Goal: Task Accomplishment & Management: Manage account settings

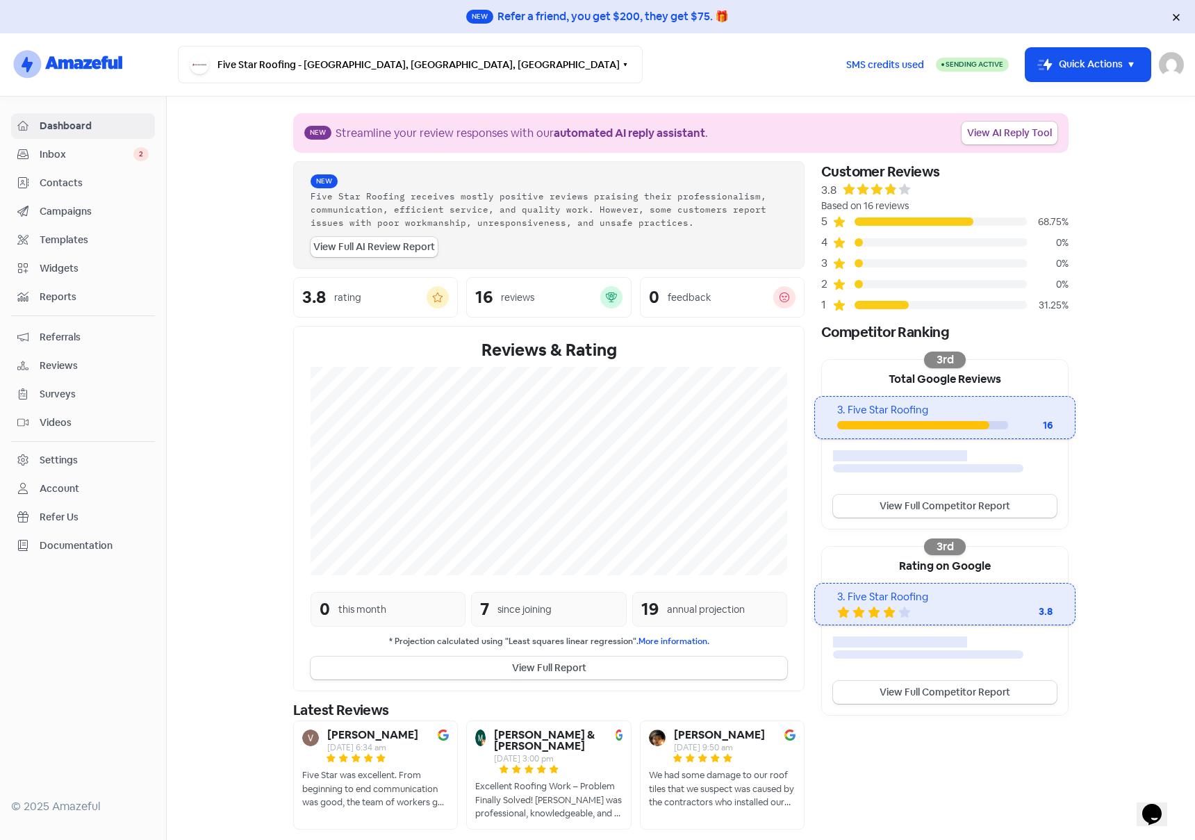
click at [67, 270] on span "Widgets" at bounding box center [94, 268] width 109 height 15
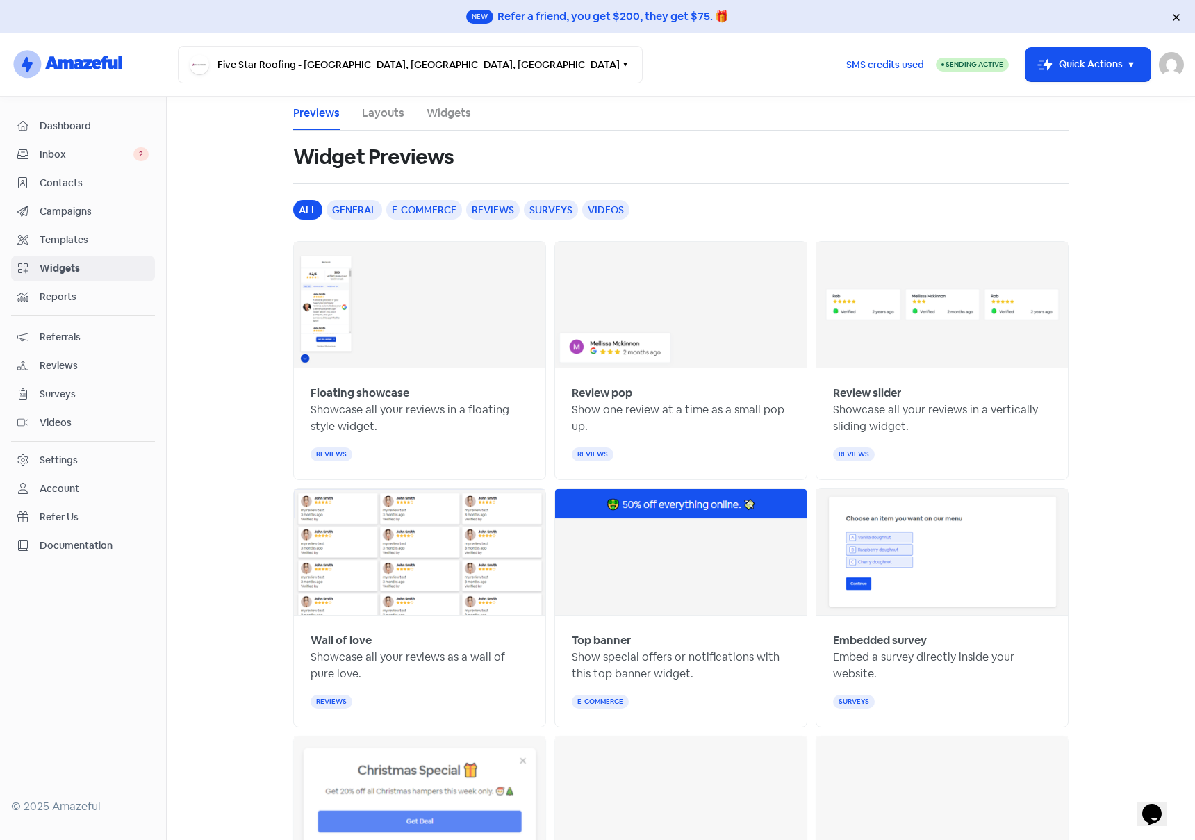
click at [444, 114] on link "Widgets" at bounding box center [449, 113] width 44 height 17
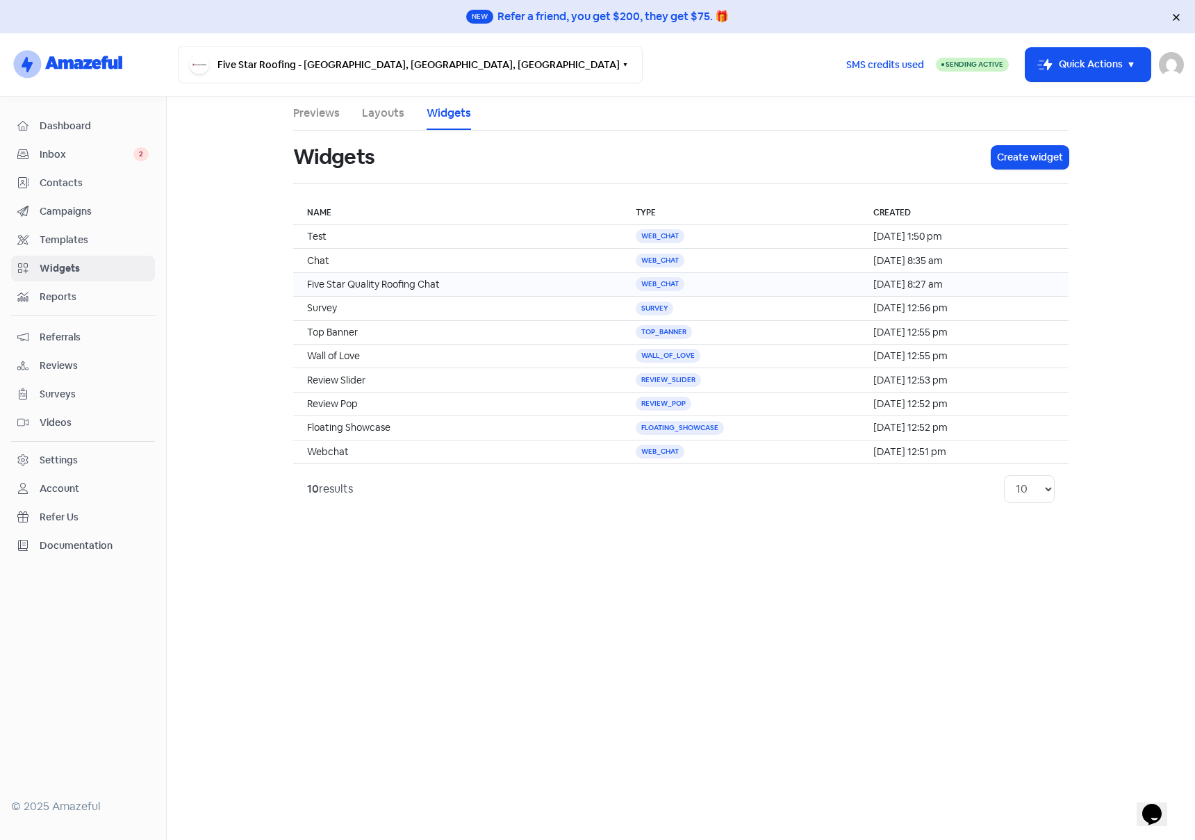
click at [498, 287] on td "Five Star Quality Roofing Chat" at bounding box center [457, 284] width 329 height 24
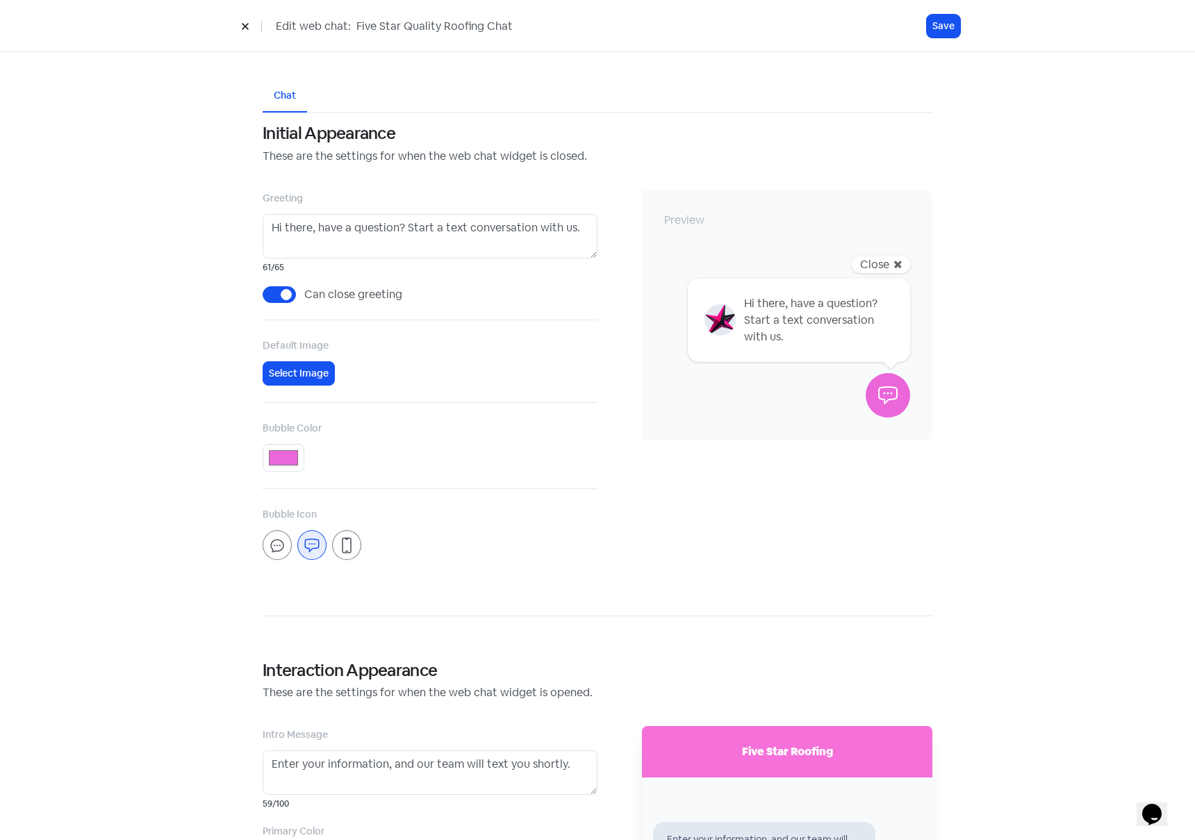
click at [244, 26] on icon at bounding box center [245, 27] width 6 height 6
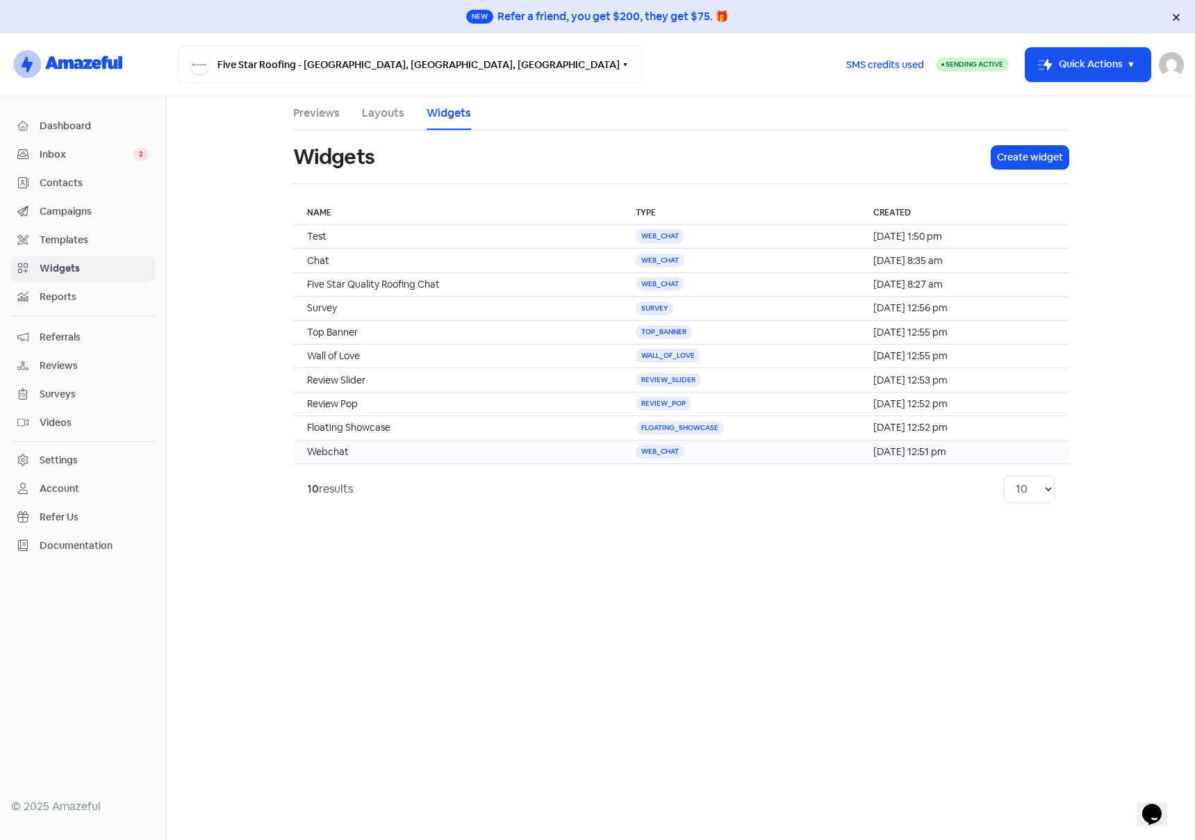
click at [361, 452] on td "Webchat" at bounding box center [457, 452] width 329 height 24
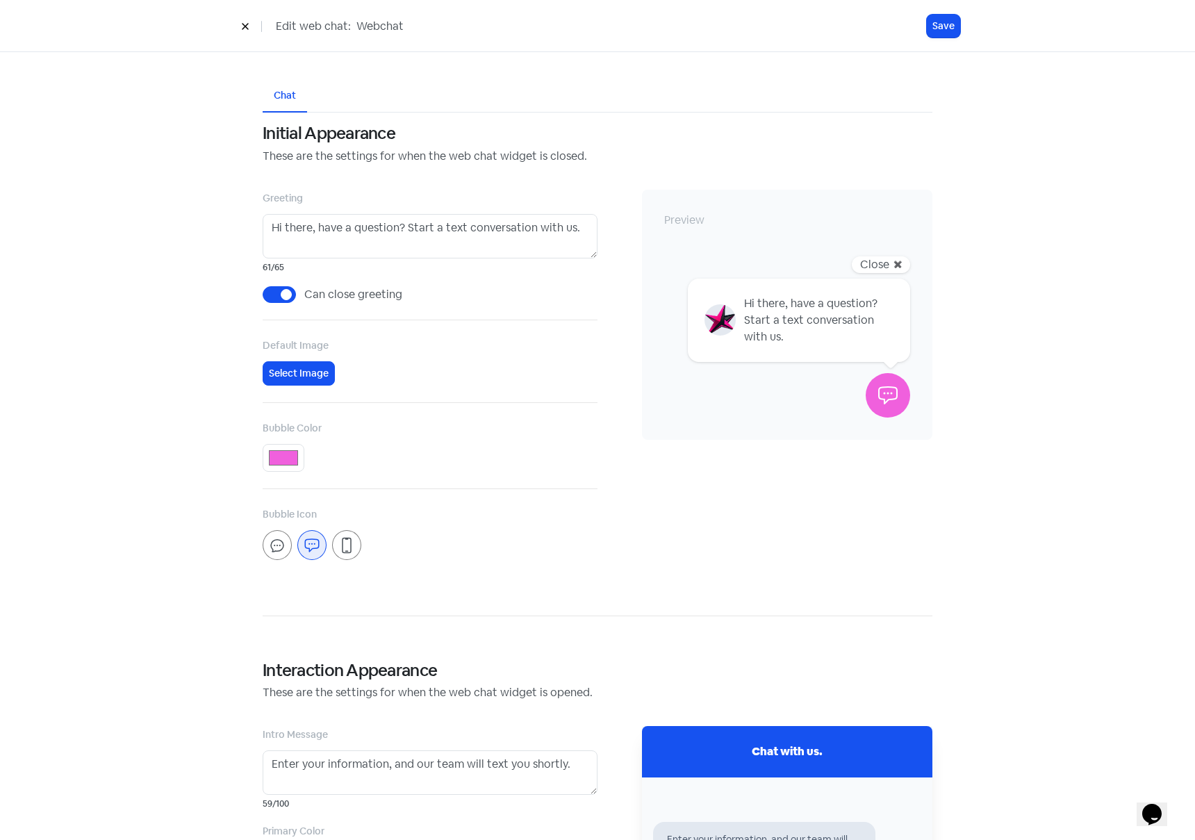
click at [246, 28] on icon at bounding box center [245, 26] width 8 height 8
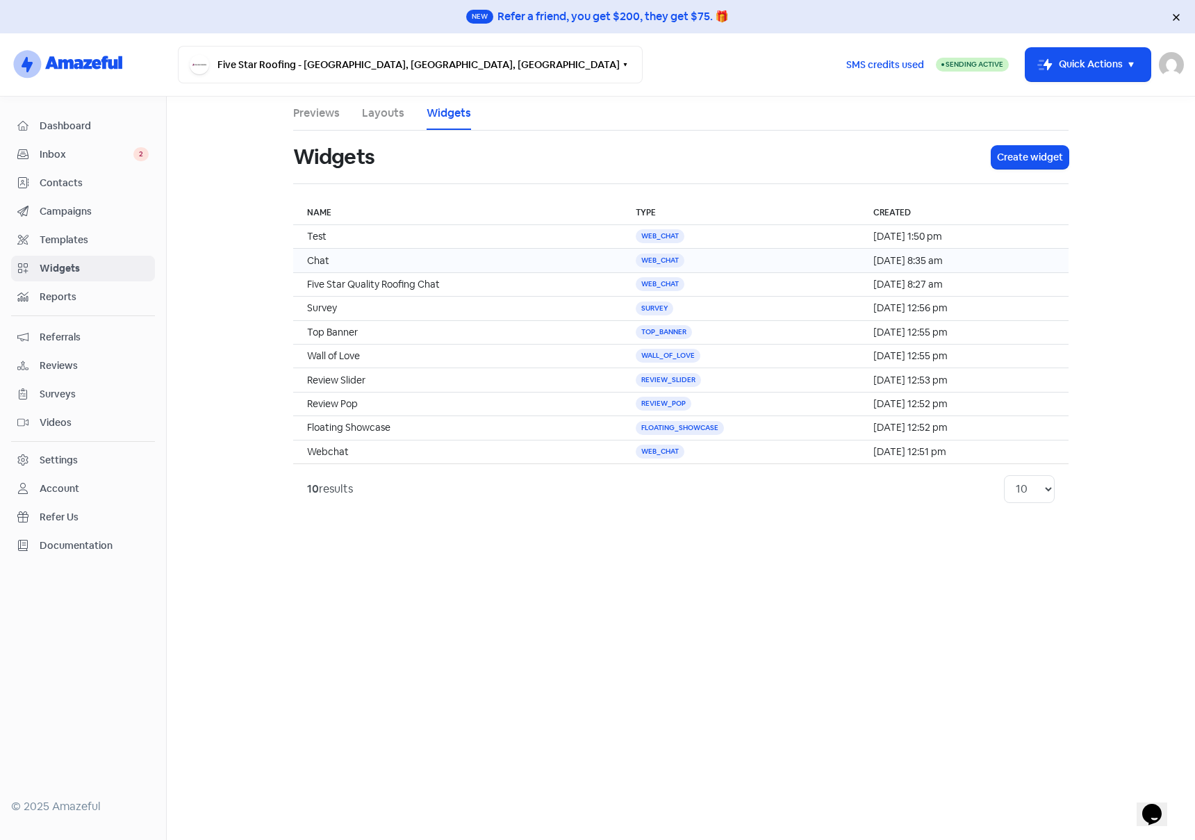
click at [396, 256] on td "Chat" at bounding box center [457, 261] width 329 height 24
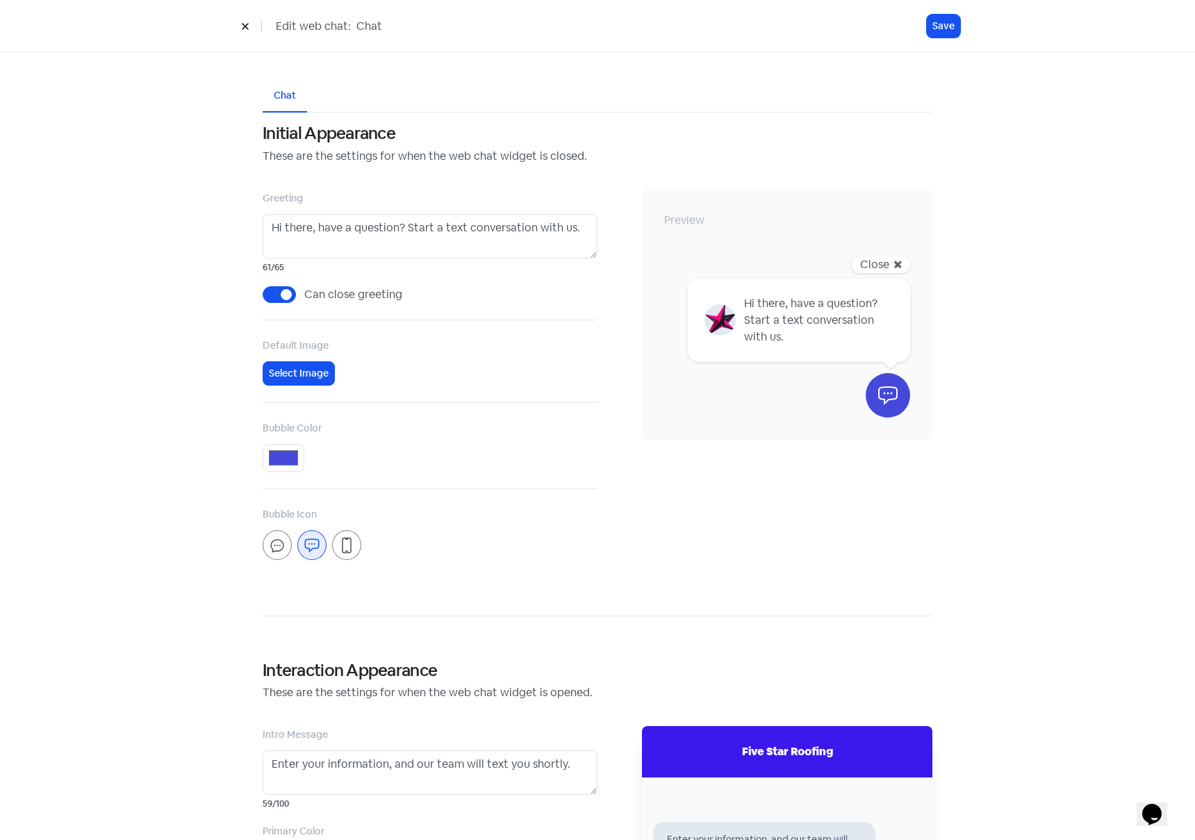
click at [240, 23] on button at bounding box center [245, 26] width 21 height 24
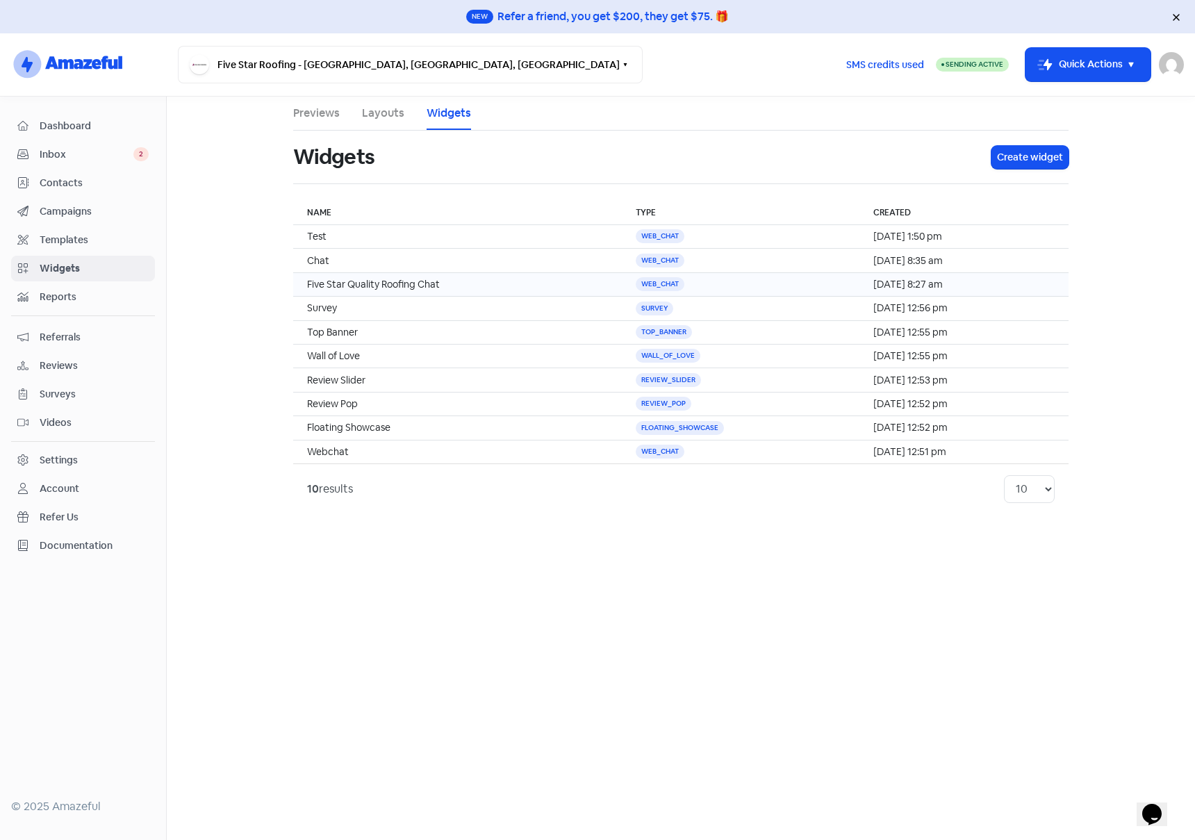
click at [459, 281] on td "Five Star Quality Roofing Chat" at bounding box center [457, 284] width 329 height 24
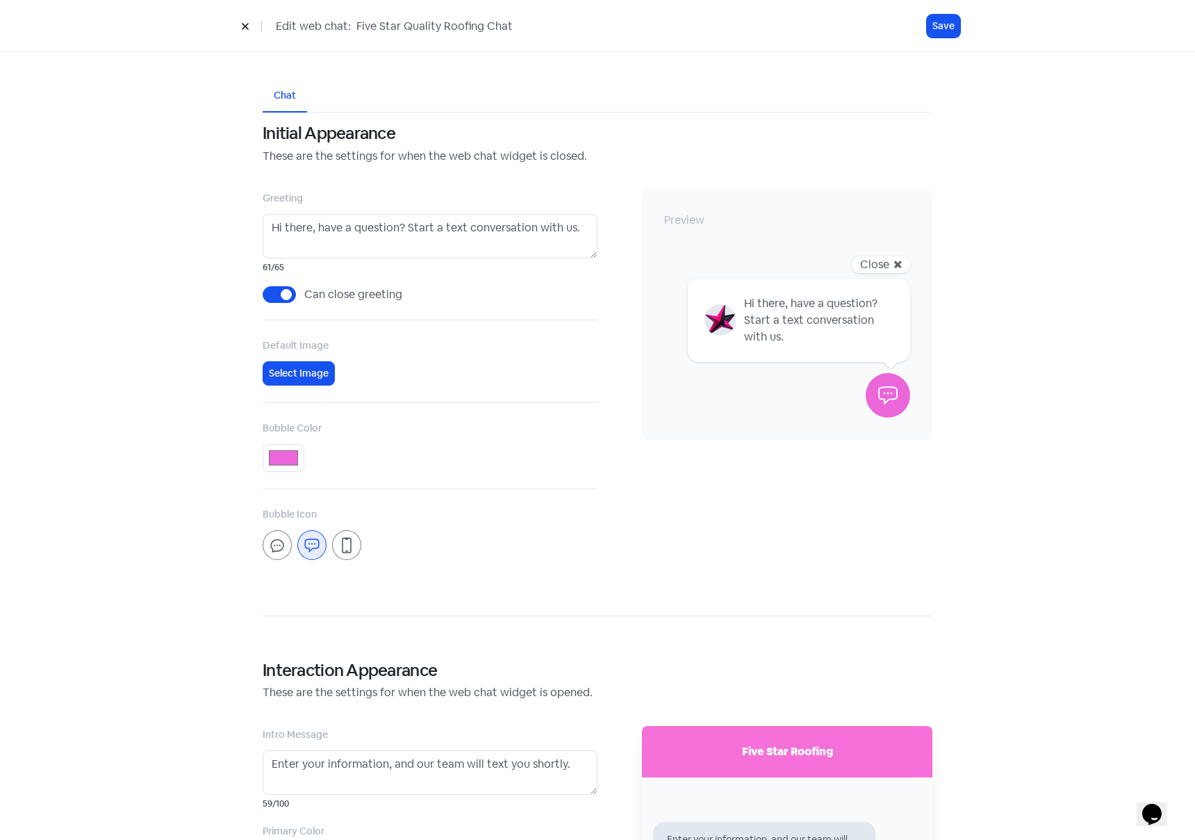
click at [245, 24] on icon at bounding box center [245, 26] width 8 height 8
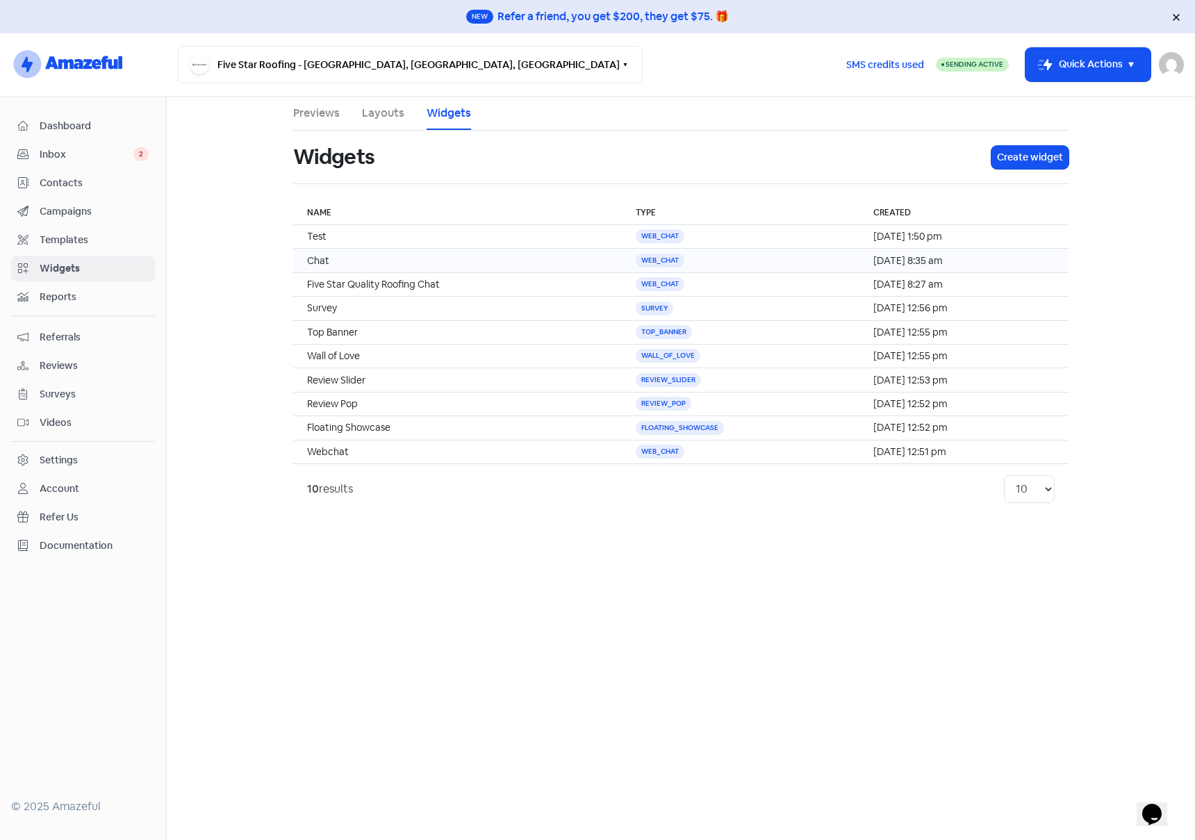
click at [327, 259] on td "Chat" at bounding box center [457, 261] width 329 height 24
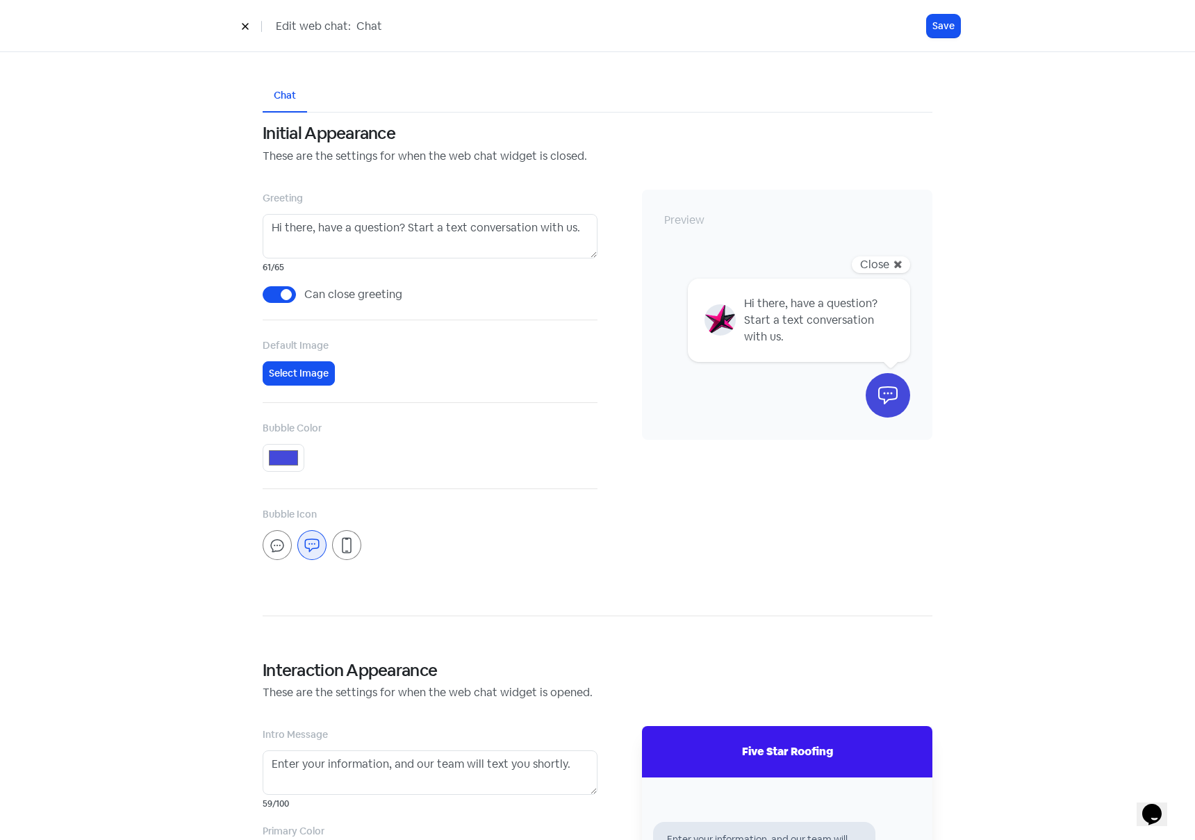
click at [239, 27] on button at bounding box center [245, 26] width 21 height 24
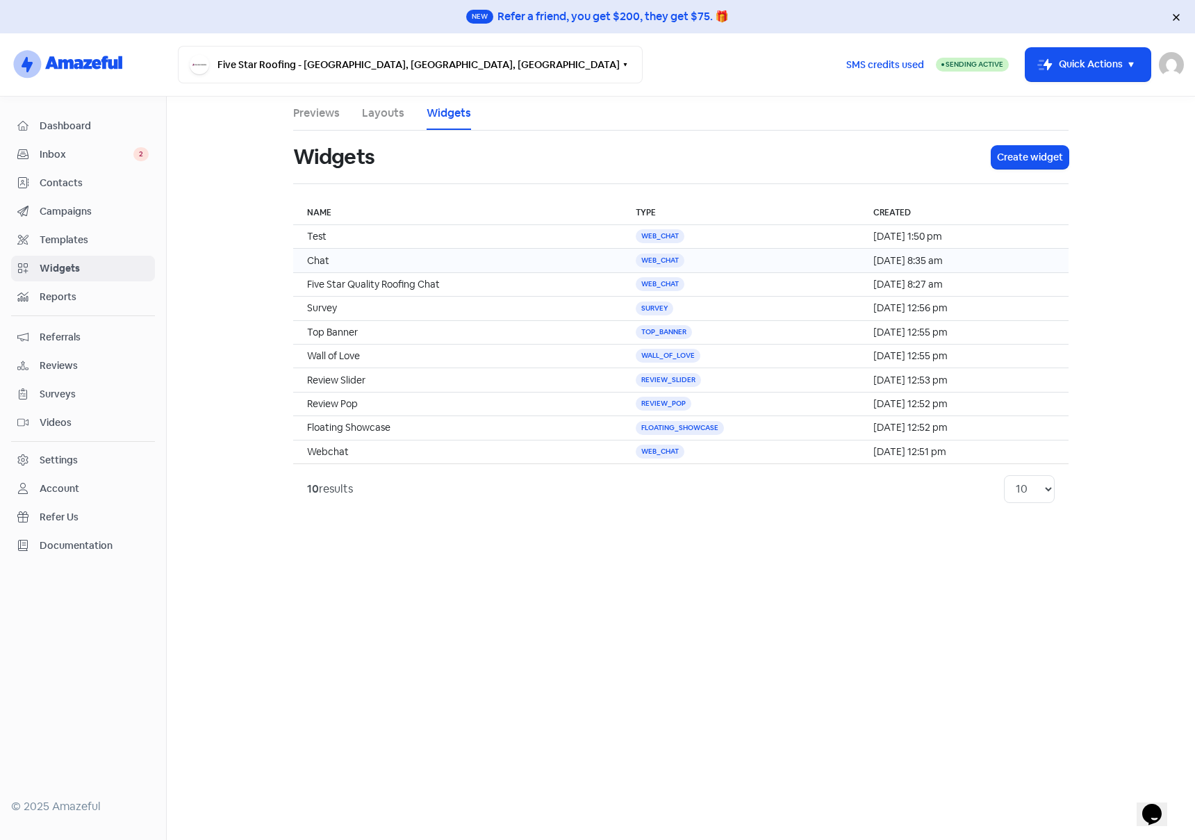
click at [364, 252] on td "Chat" at bounding box center [457, 261] width 329 height 24
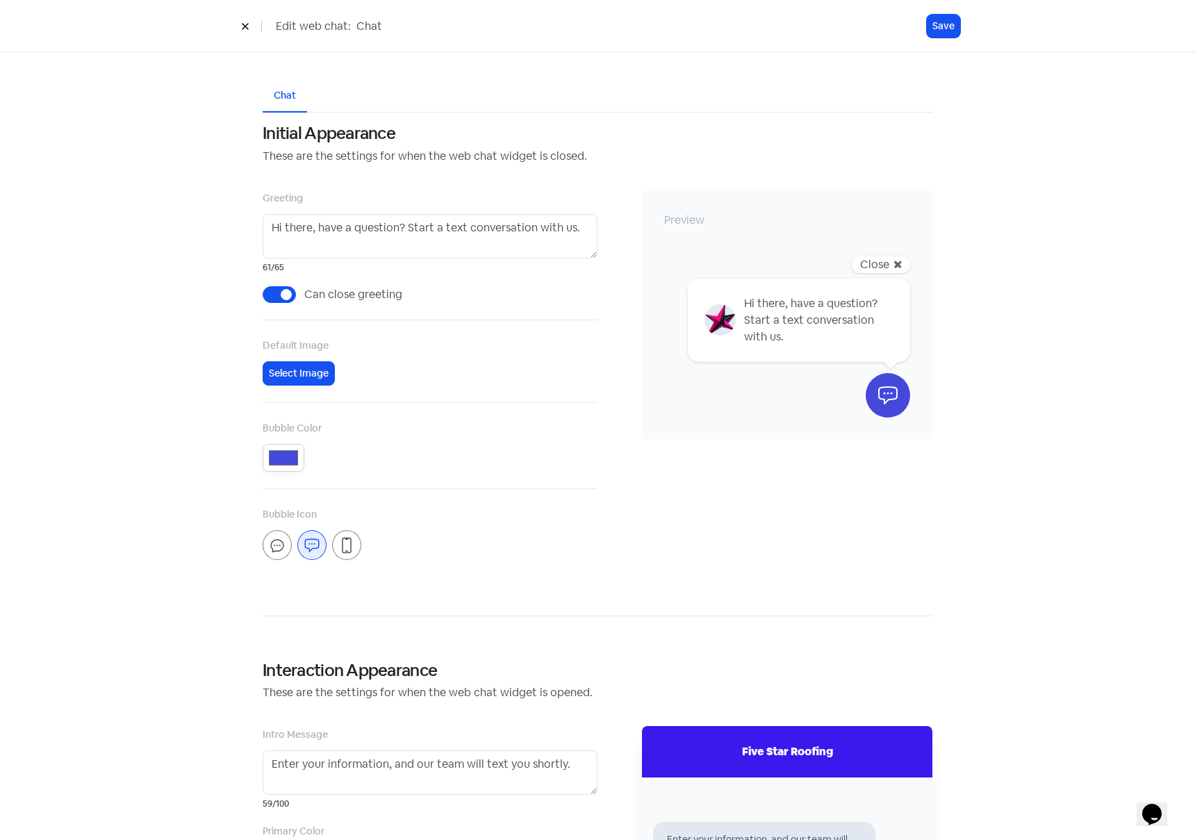
click at [285, 452] on input "#4449da" at bounding box center [284, 458] width 42 height 28
click at [280, 454] on input "#4449da" at bounding box center [284, 458] width 42 height 28
click at [291, 453] on input "#53514a" at bounding box center [284, 458] width 42 height 28
type input "#f1086c"
drag, startPoint x: 148, startPoint y: 505, endPoint x: 748, endPoint y: 117, distance: 713.9
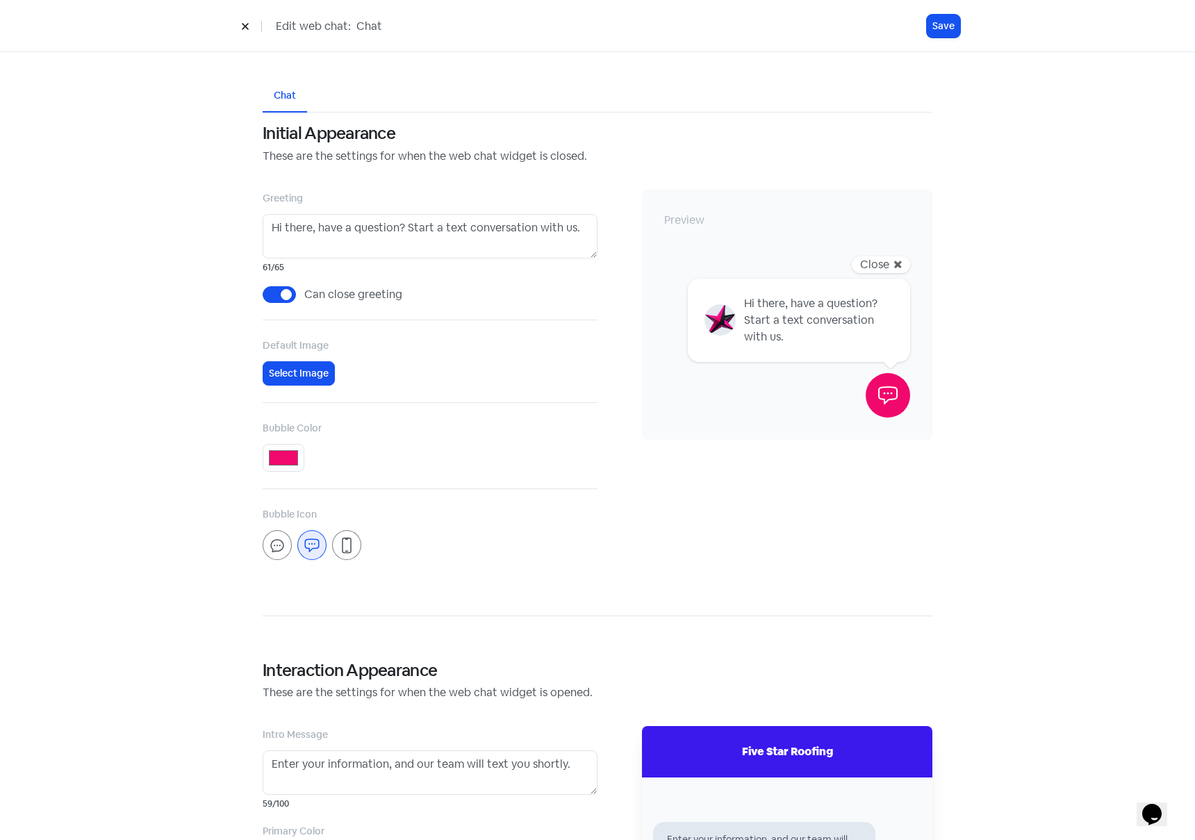
click at [148, 505] on div "Chat Initial Appearance These are the settings for when the web chat widget is …" at bounding box center [597, 766] width 1195 height 1429
click at [943, 26] on button "Save" at bounding box center [943, 26] width 33 height 23
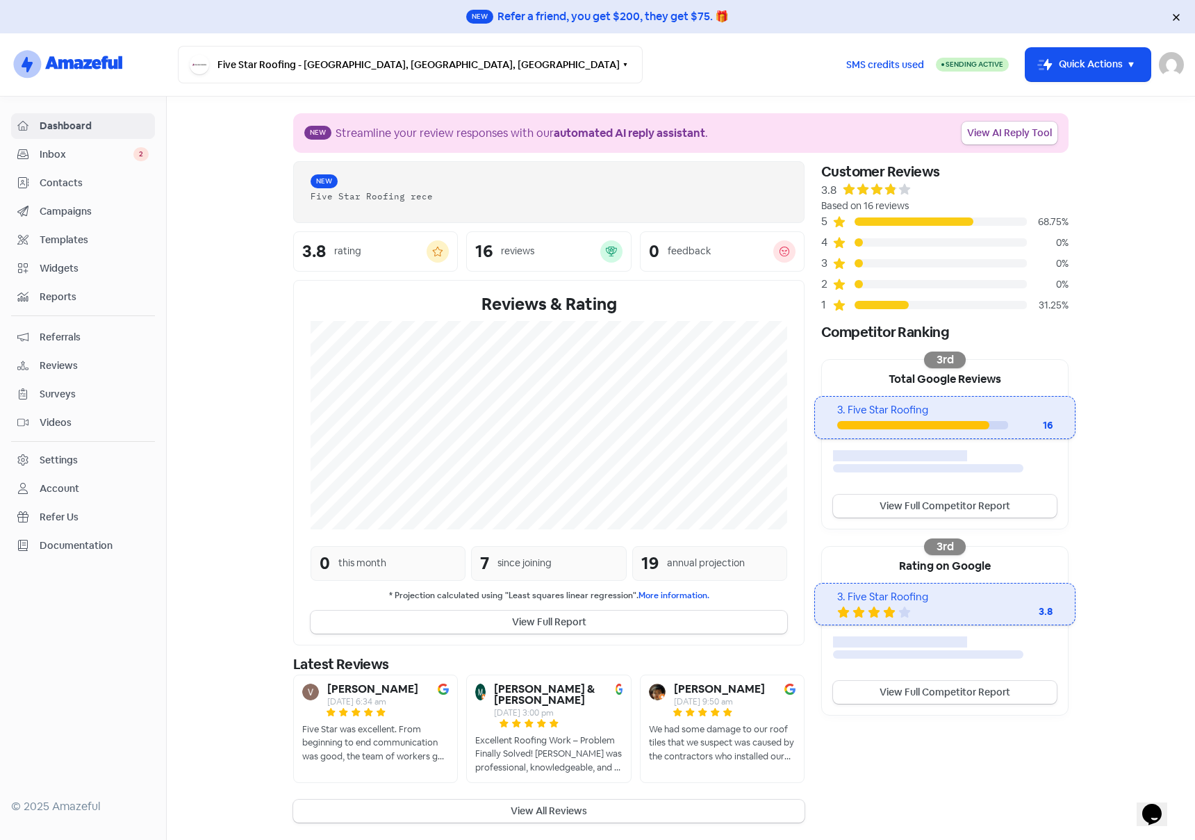
click at [84, 268] on span "Widgets" at bounding box center [94, 268] width 109 height 15
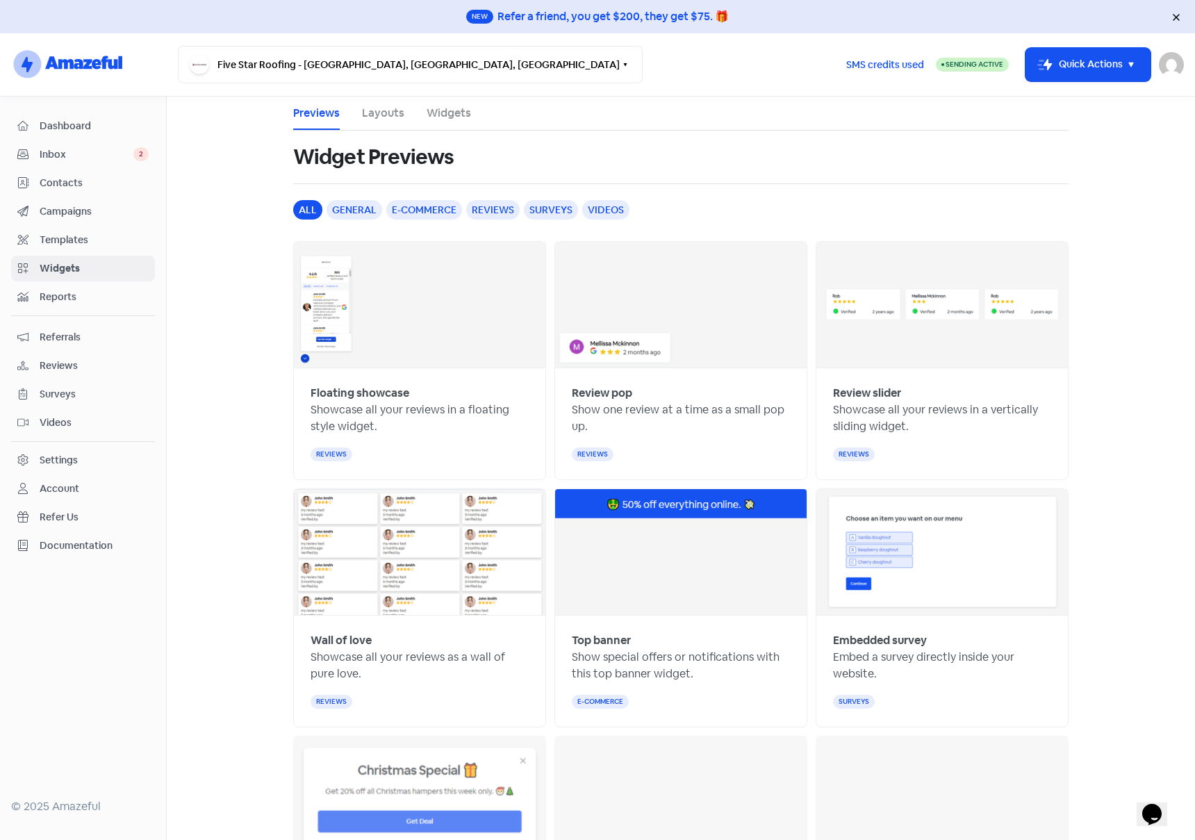
click at [455, 107] on link "Widgets" at bounding box center [449, 113] width 44 height 17
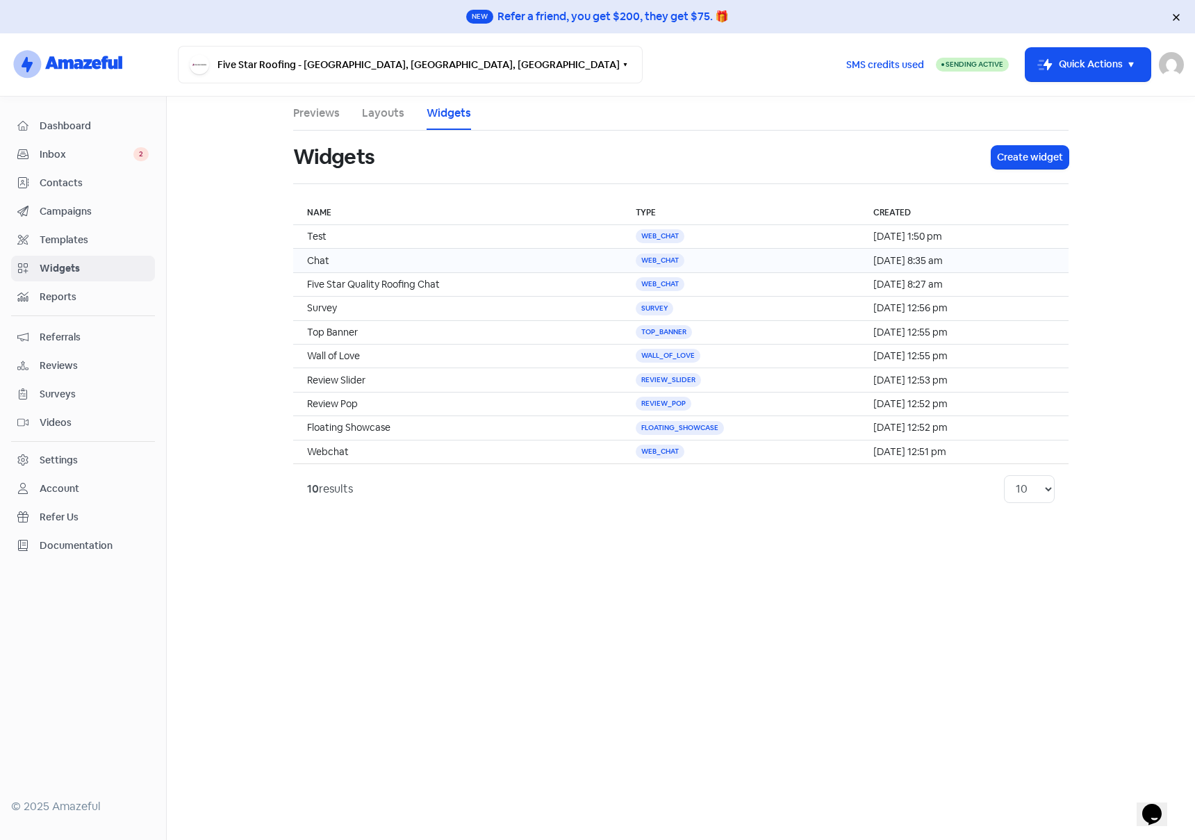
click at [329, 259] on td "Chat" at bounding box center [457, 261] width 329 height 24
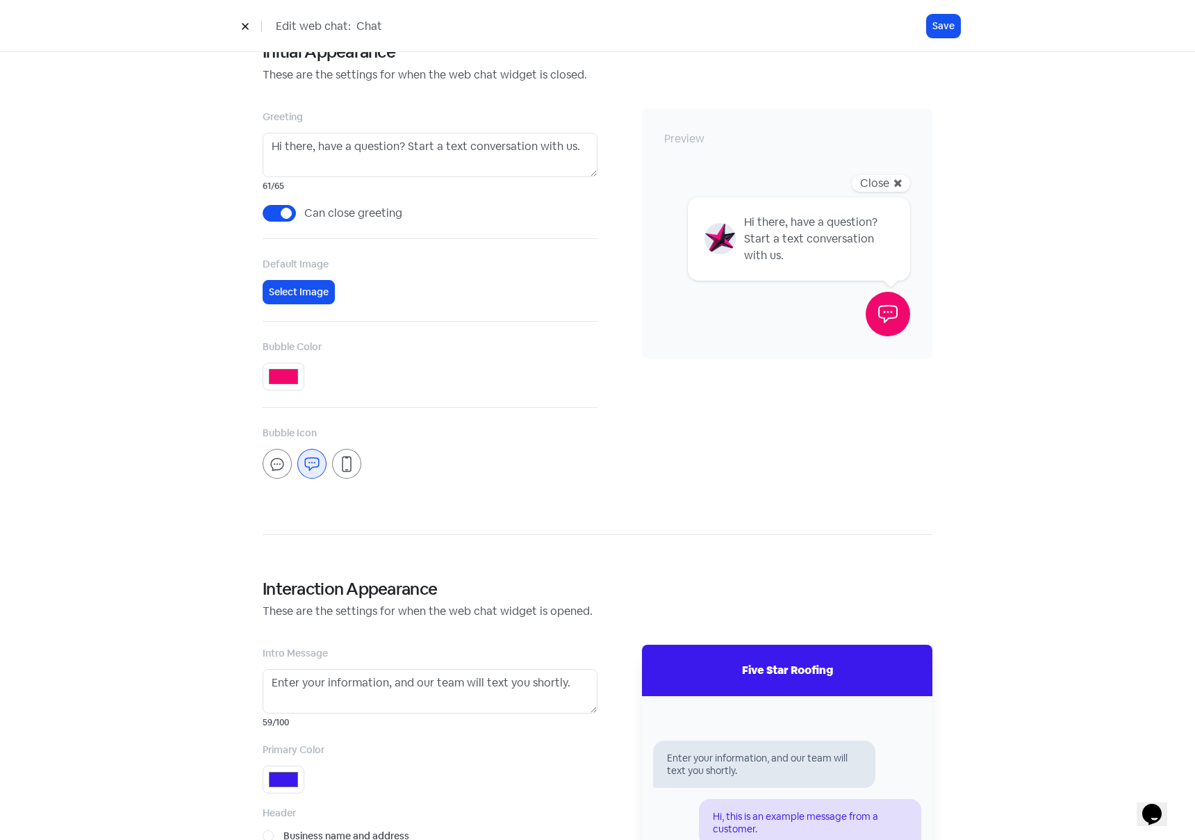
scroll to position [362, 0]
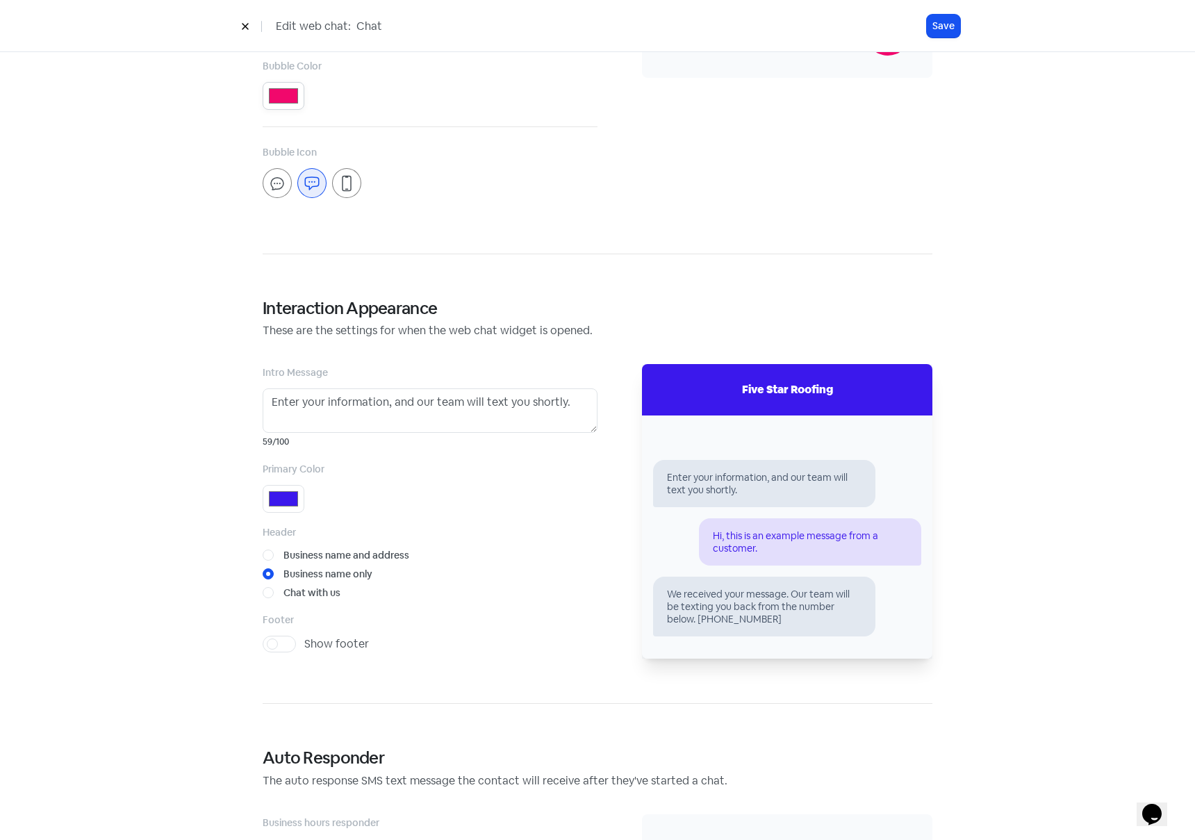
click at [290, 90] on input "#f1086c" at bounding box center [284, 96] width 42 height 28
click at [286, 502] on input "#3b18ec" at bounding box center [284, 499] width 42 height 28
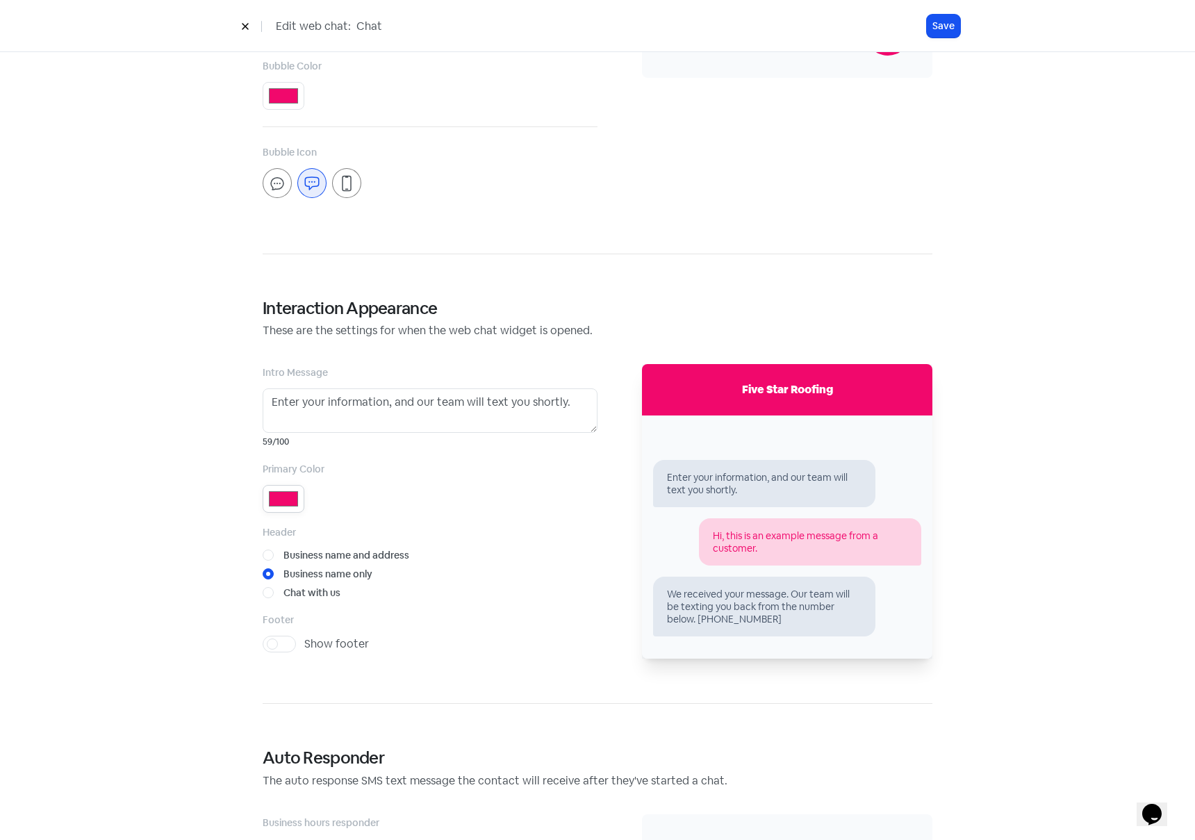
type input "#f1086c"
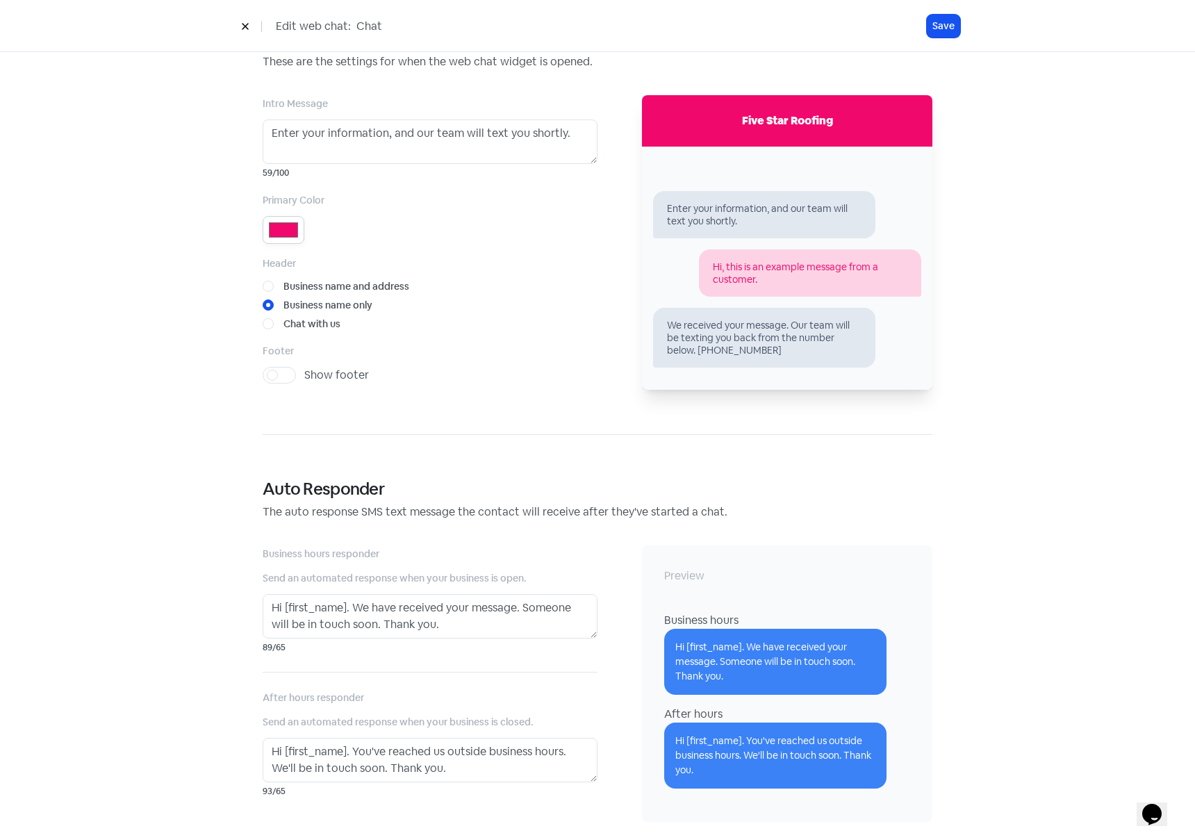
scroll to position [641, 0]
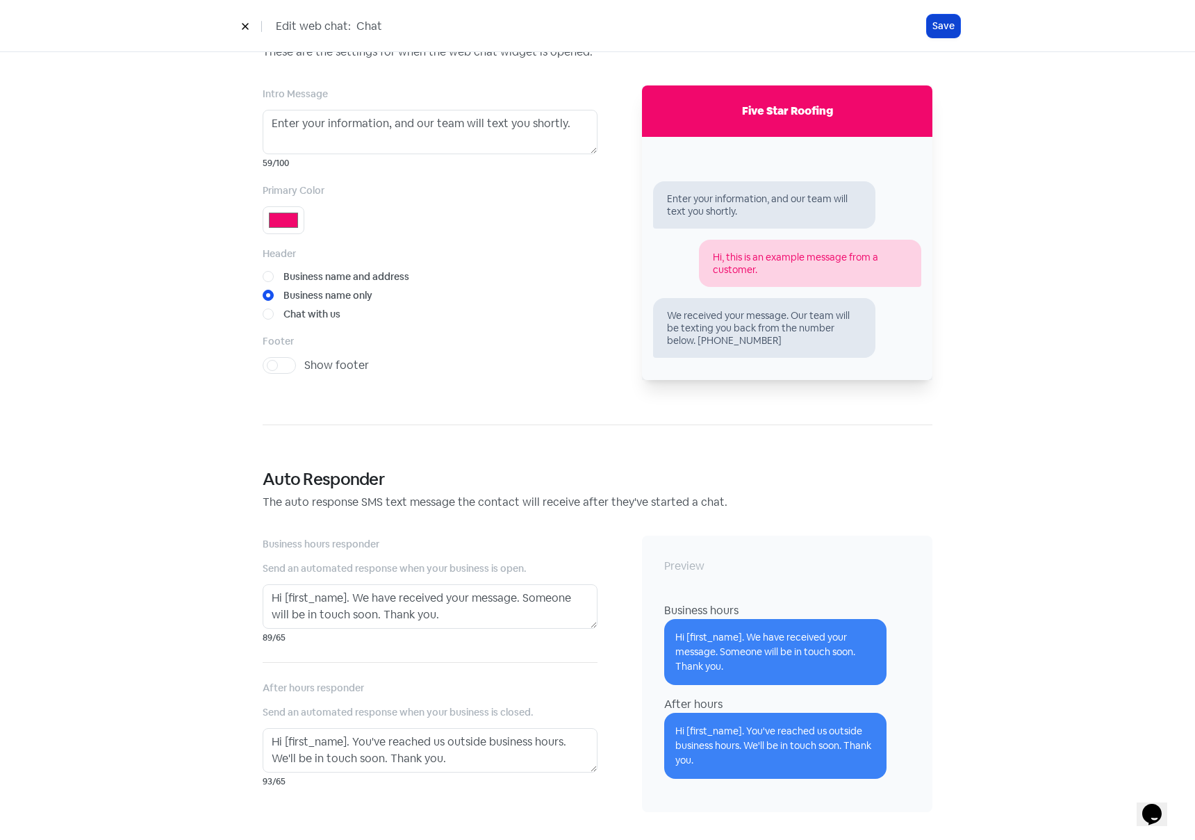
click at [942, 24] on button "Save" at bounding box center [943, 26] width 33 height 23
